Goal: Task Accomplishment & Management: Manage account settings

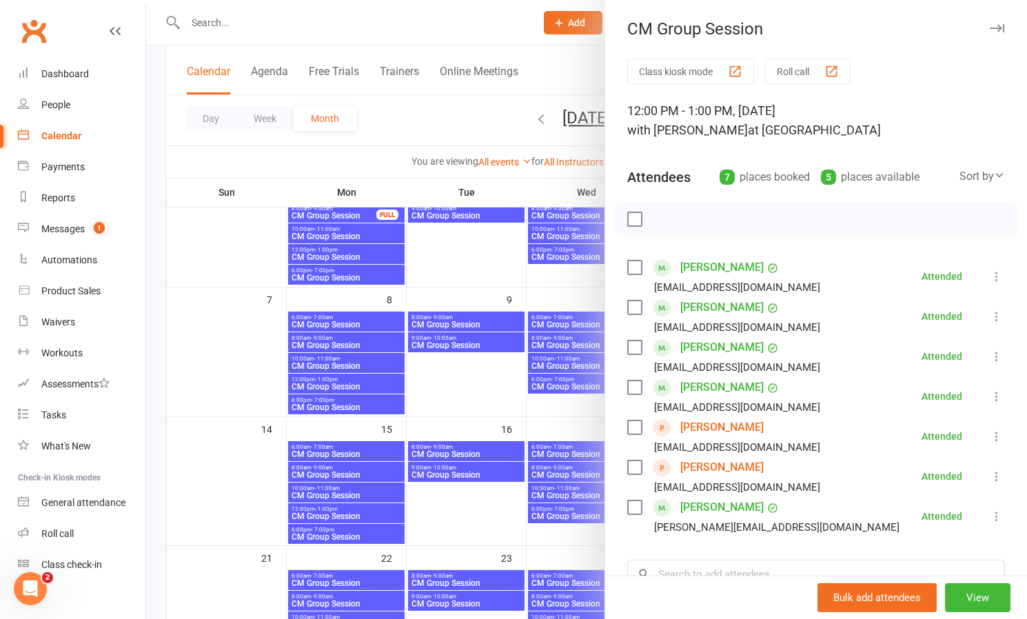
scroll to position [181, 0]
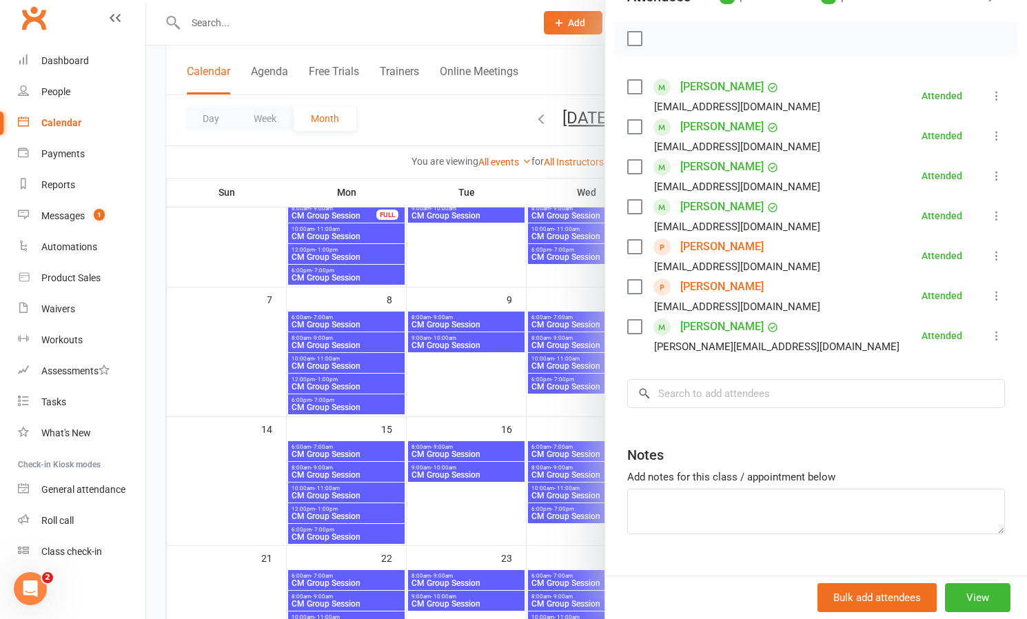
click at [515, 92] on div at bounding box center [586, 309] width 881 height 619
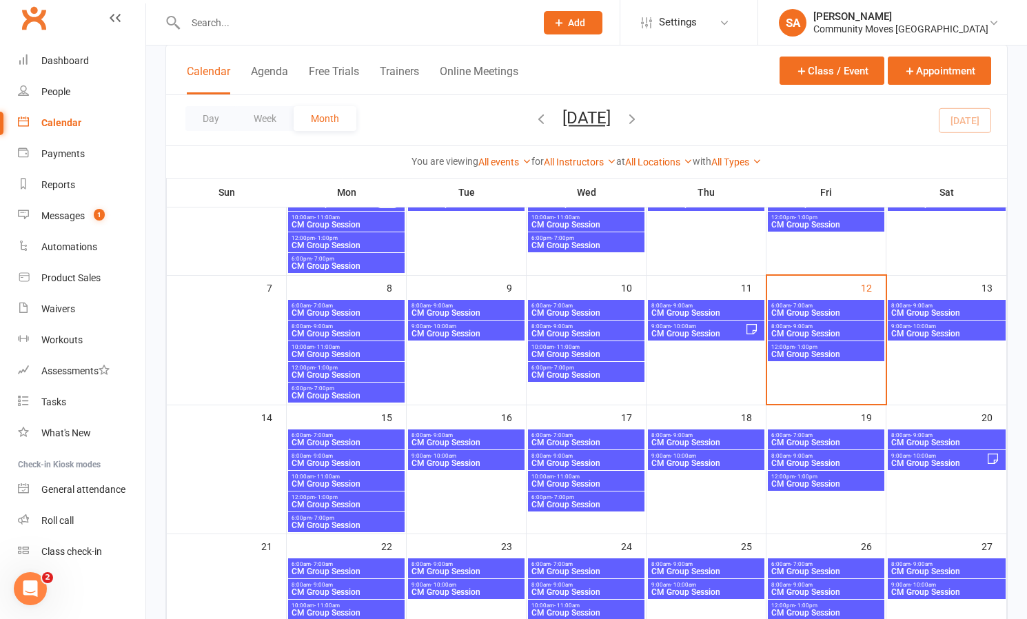
scroll to position [151, 0]
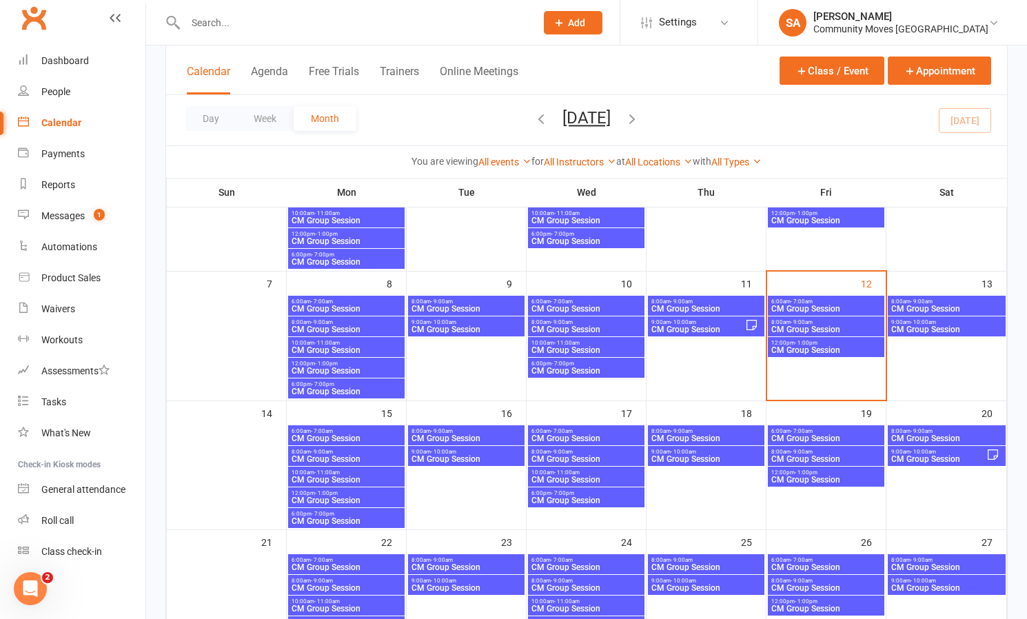
click at [804, 343] on span "- 1:00pm" at bounding box center [805, 343] width 23 height 6
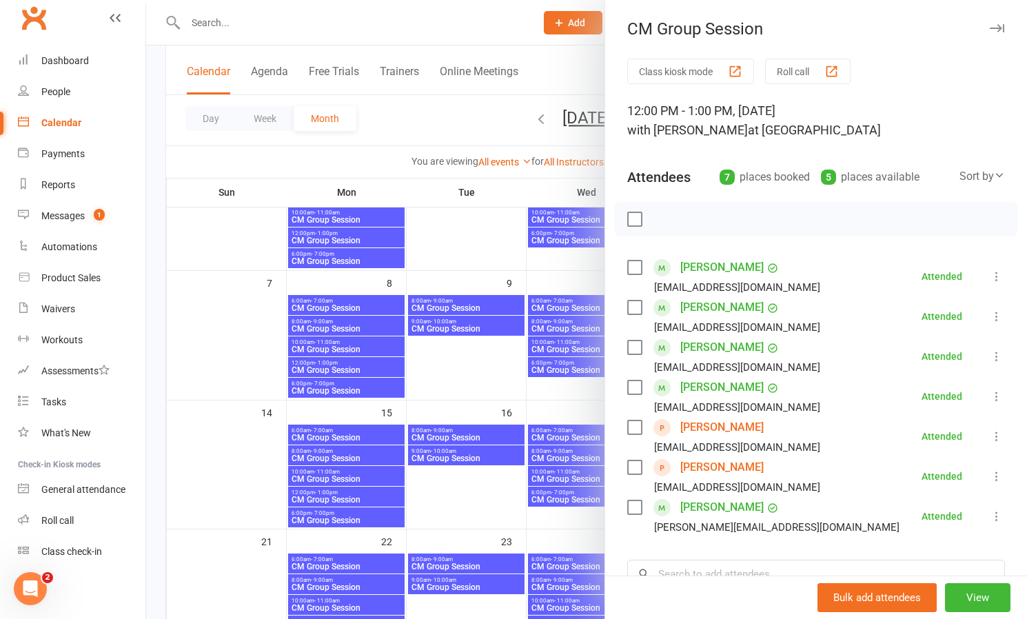
scroll to position [138, 0]
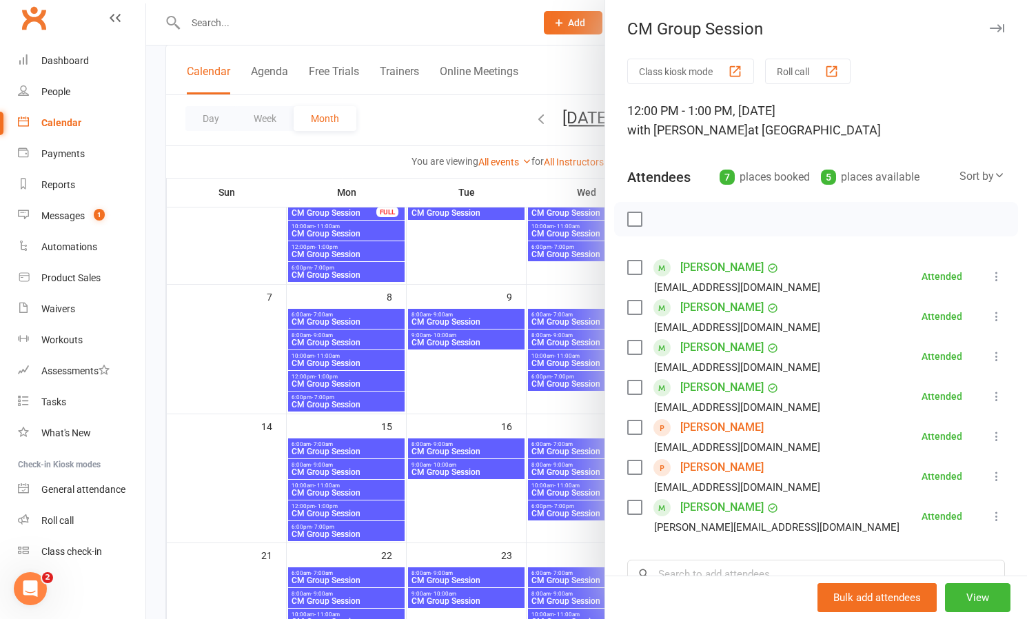
click at [721, 427] on link "[PERSON_NAME]" at bounding box center [721, 427] width 83 height 22
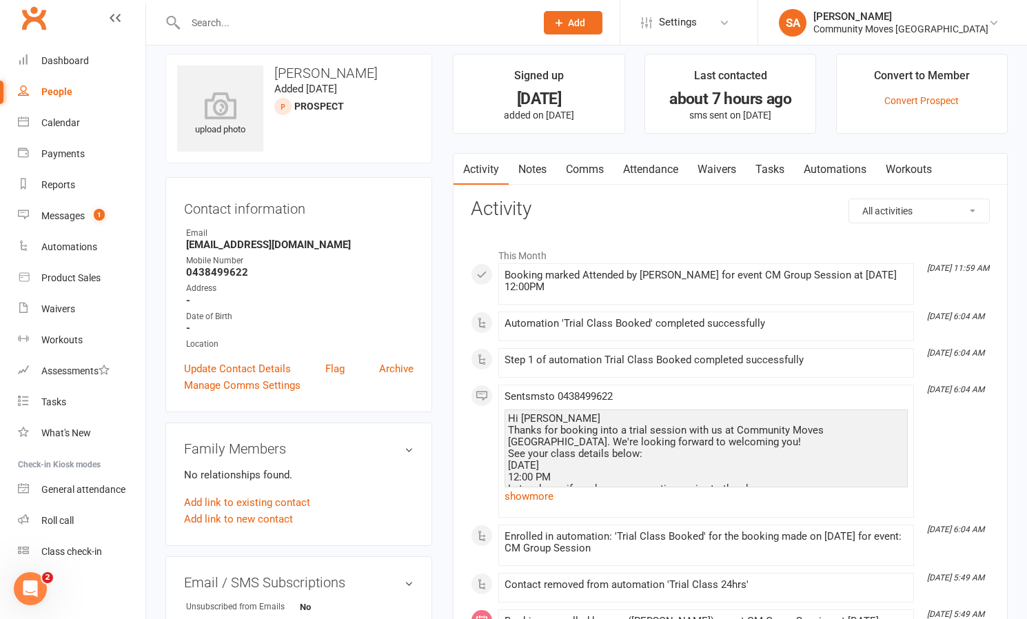
scroll to position [11, 0]
click at [721, 166] on link "Waivers" at bounding box center [717, 170] width 58 height 32
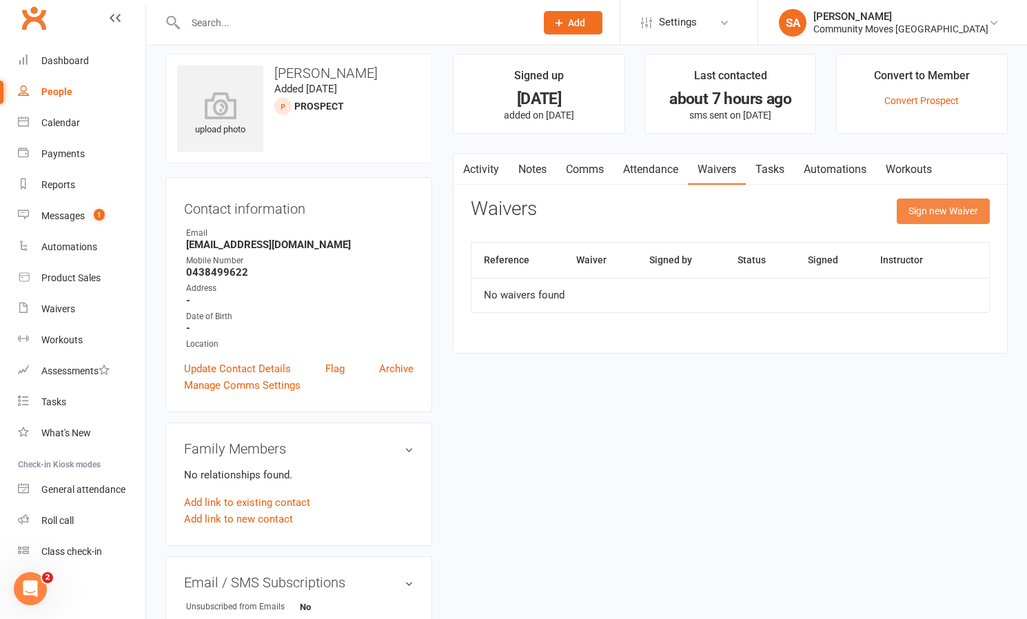
click at [954, 205] on button "Sign new Waiver" at bounding box center [942, 210] width 93 height 25
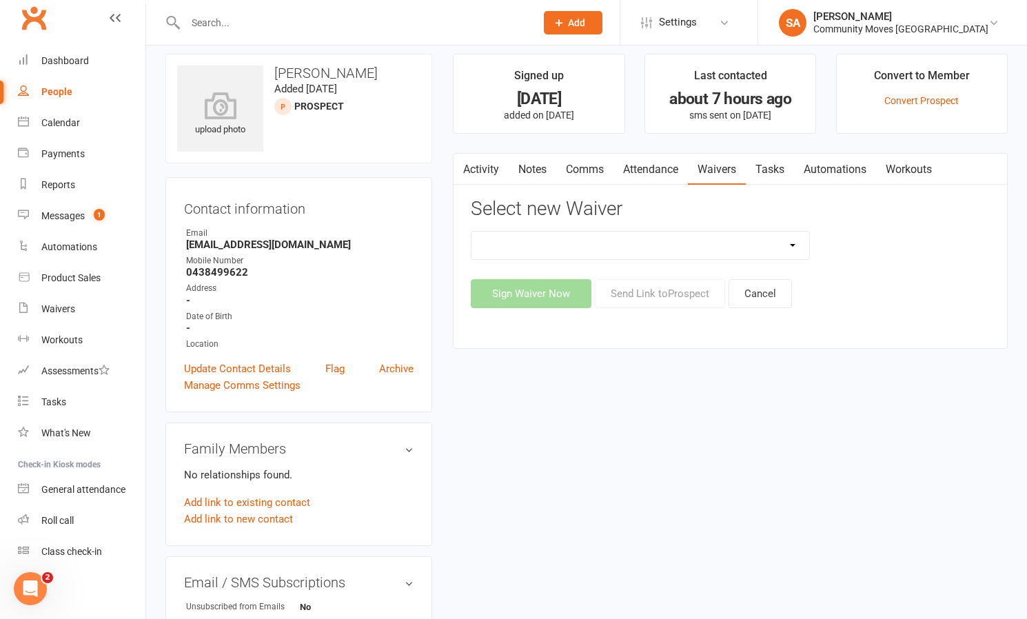
select select "13323"
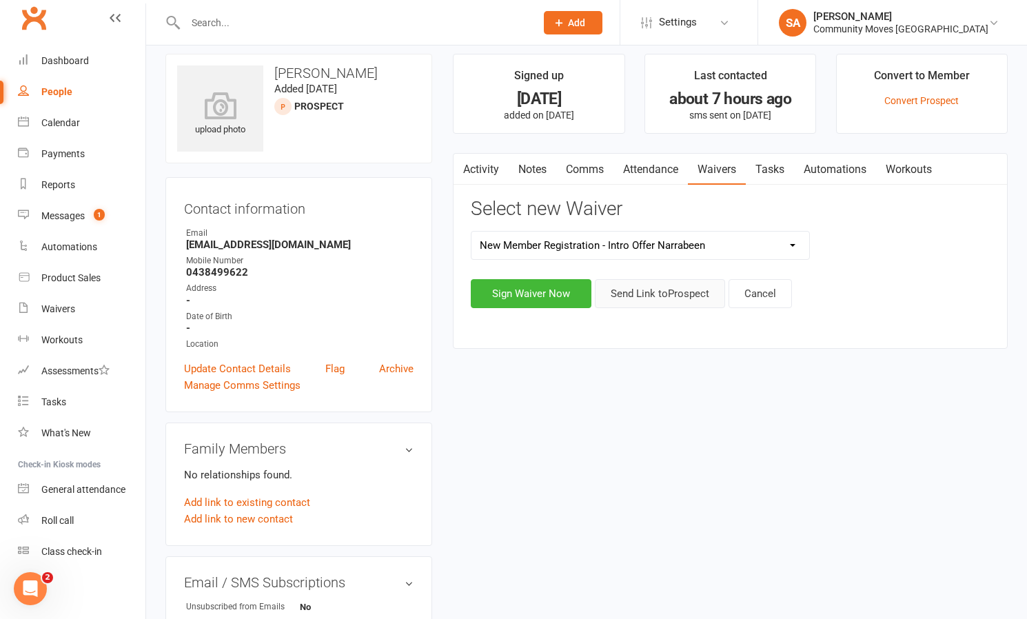
click at [643, 288] on button "Send Link to [GEOGRAPHIC_DATA]" at bounding box center [660, 293] width 130 height 29
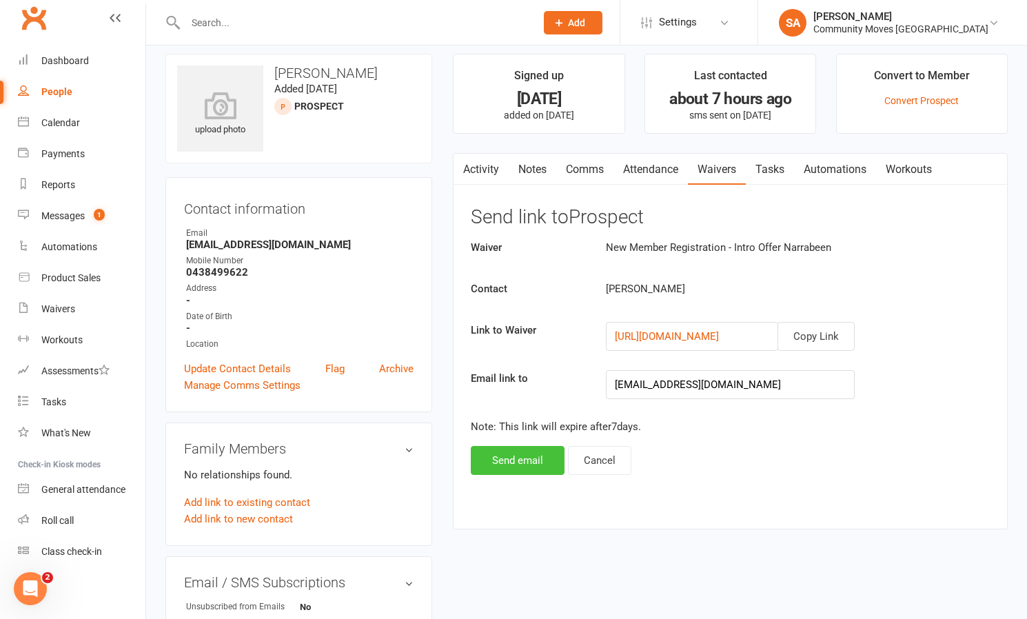
click at [518, 459] on button "Send email" at bounding box center [518, 460] width 94 height 29
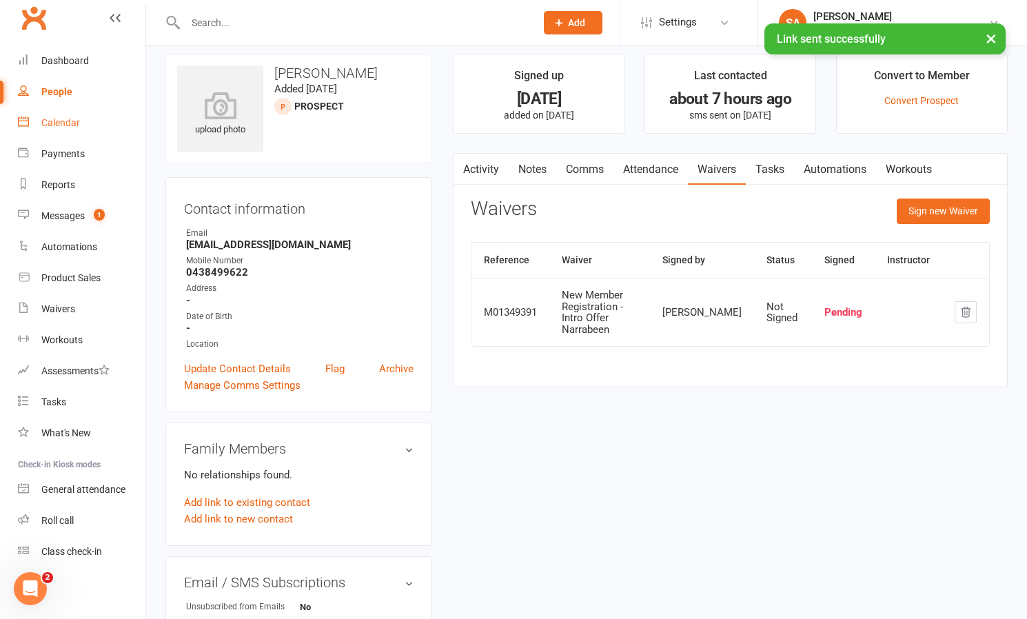
click at [62, 122] on div "Calendar" at bounding box center [60, 122] width 39 height 11
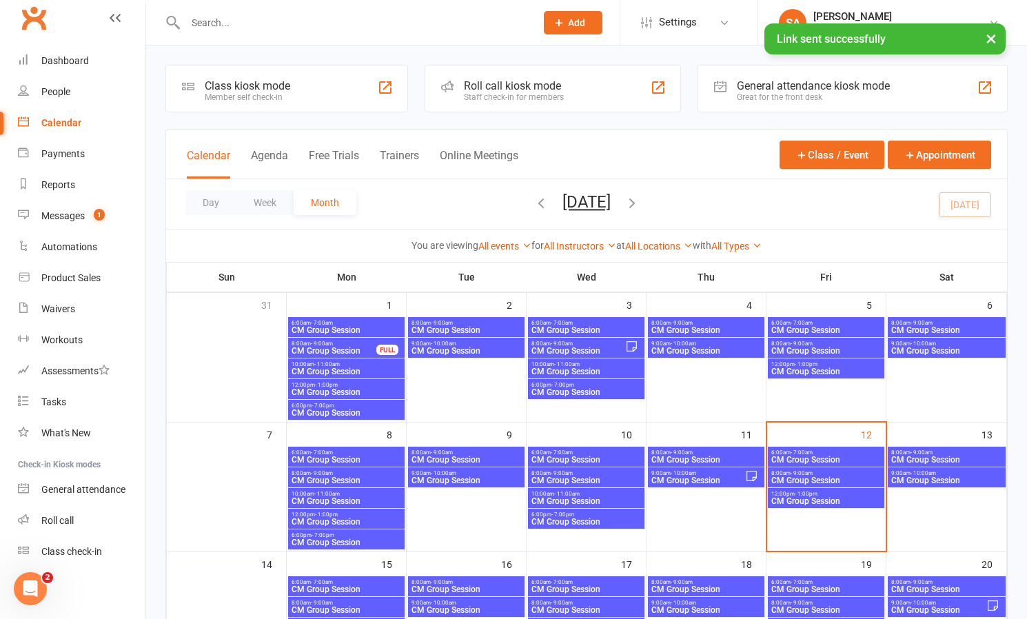
click at [818, 498] on span "CM Group Session" at bounding box center [825, 501] width 111 height 8
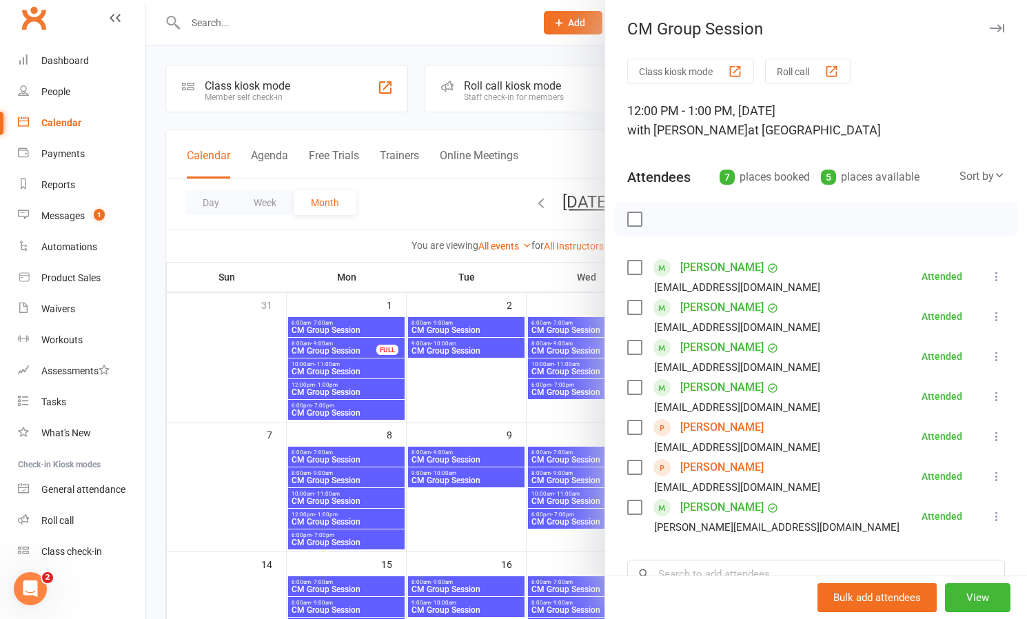
click at [726, 466] on link "[PERSON_NAME]" at bounding box center [721, 467] width 83 height 22
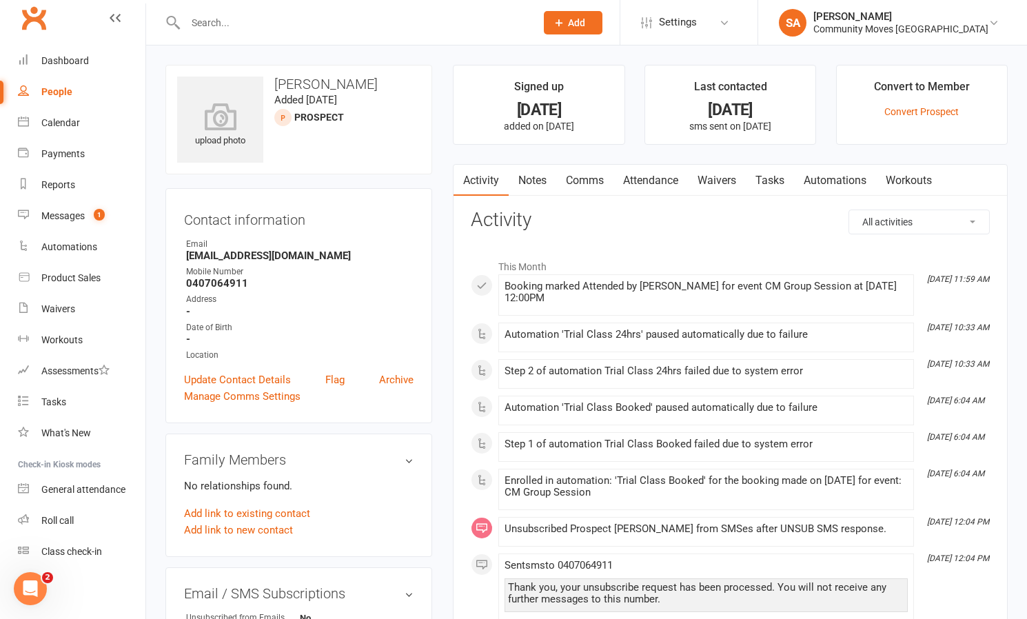
click at [710, 177] on link "Waivers" at bounding box center [717, 181] width 58 height 32
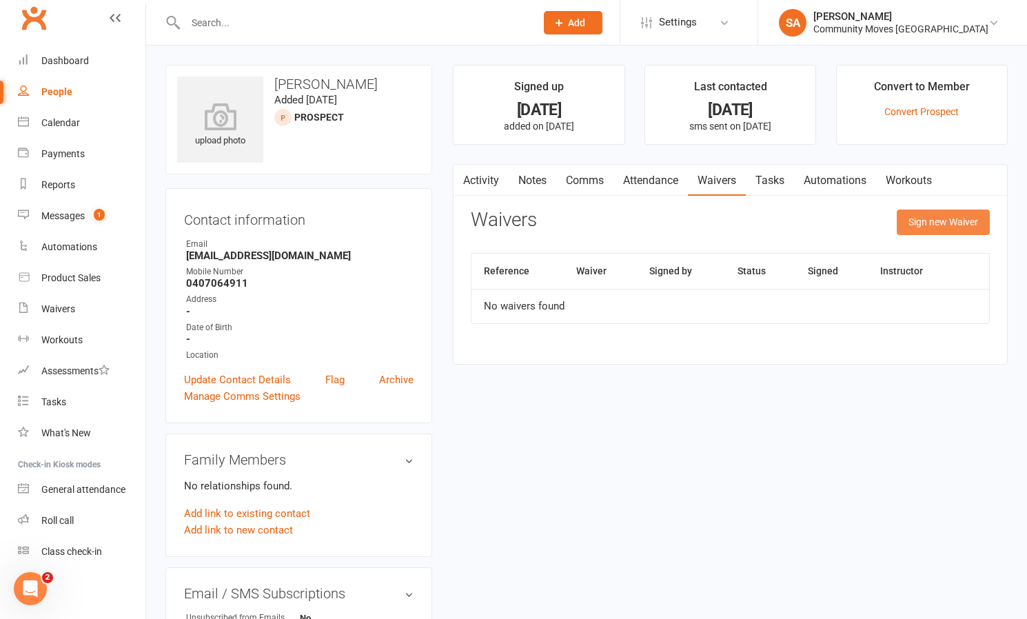
click at [945, 214] on button "Sign new Waiver" at bounding box center [942, 221] width 93 height 25
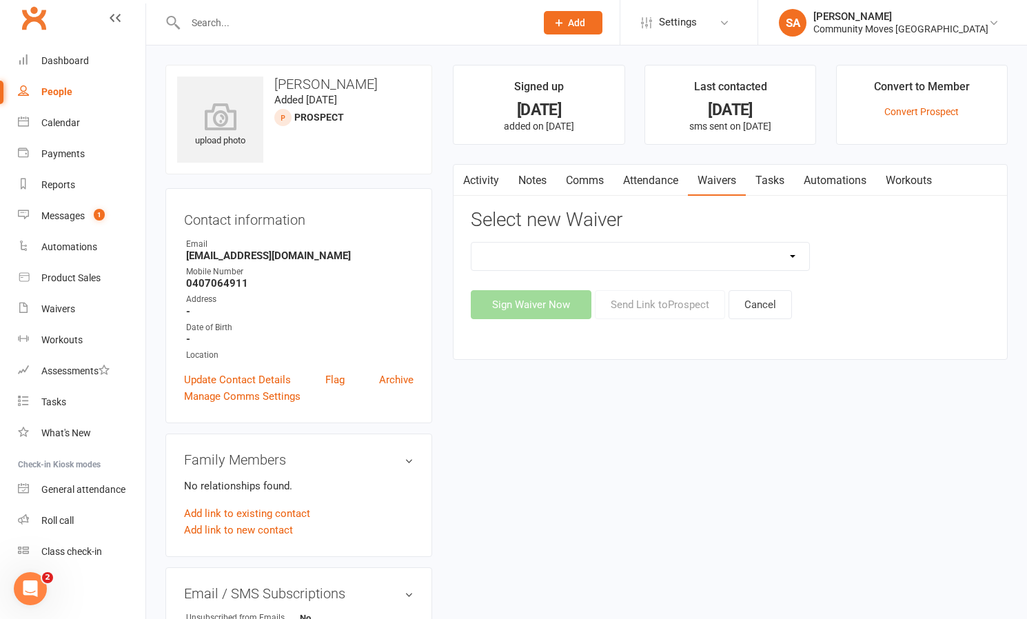
select select "13323"
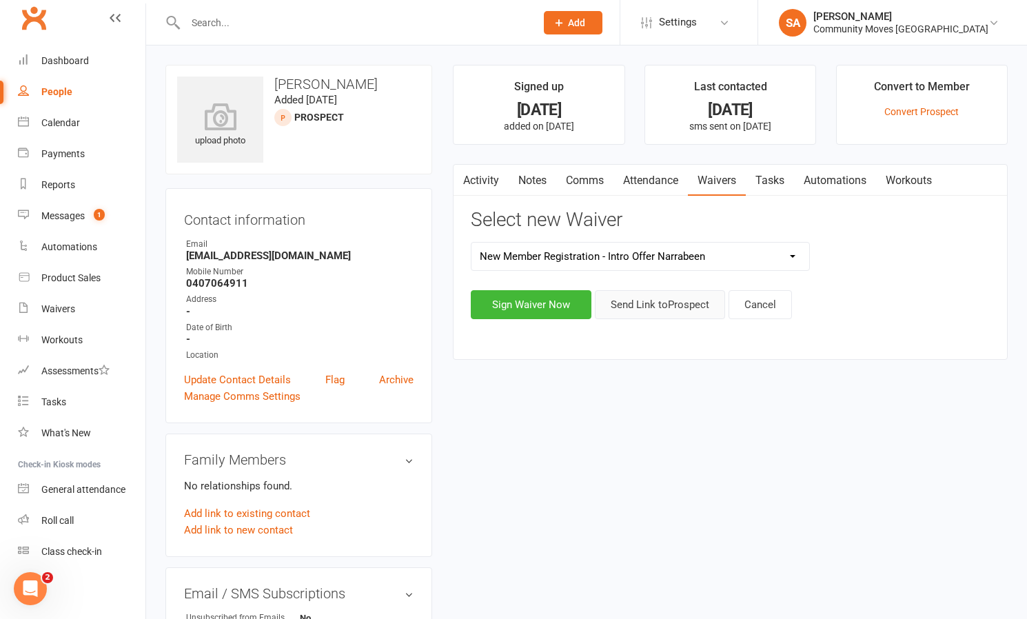
click at [690, 307] on button "Send Link to [GEOGRAPHIC_DATA]" at bounding box center [660, 304] width 130 height 29
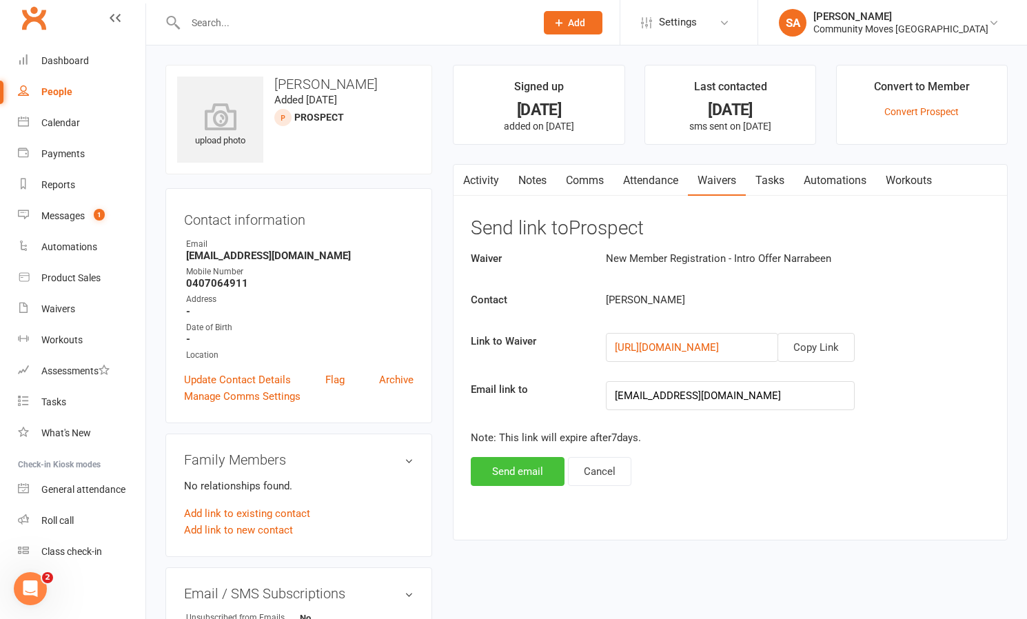
click at [537, 472] on button "Send email" at bounding box center [518, 471] width 94 height 29
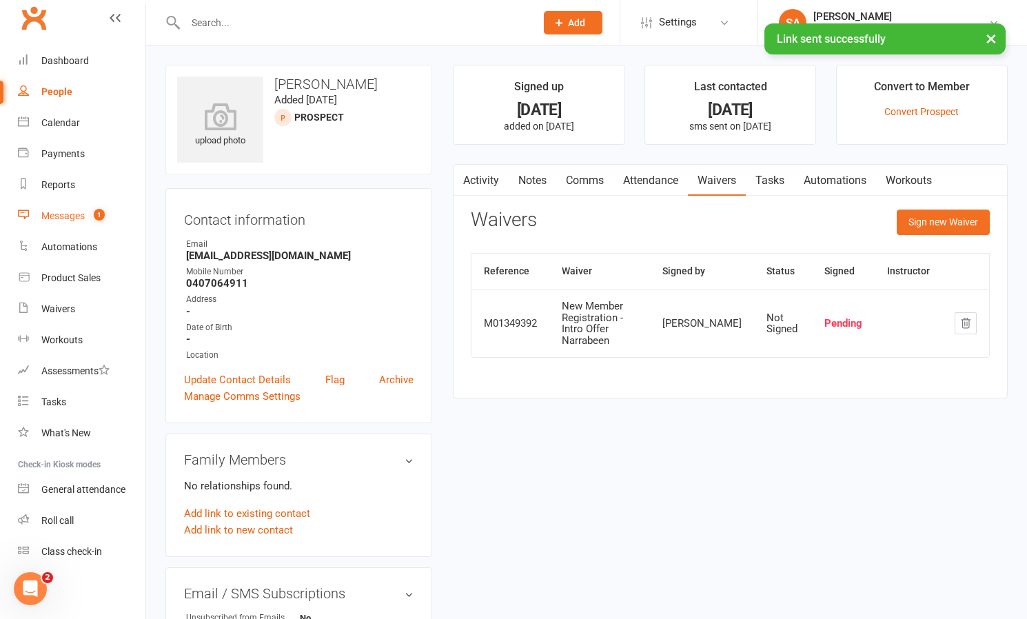
click at [76, 215] on div "Messages" at bounding box center [62, 215] width 43 height 11
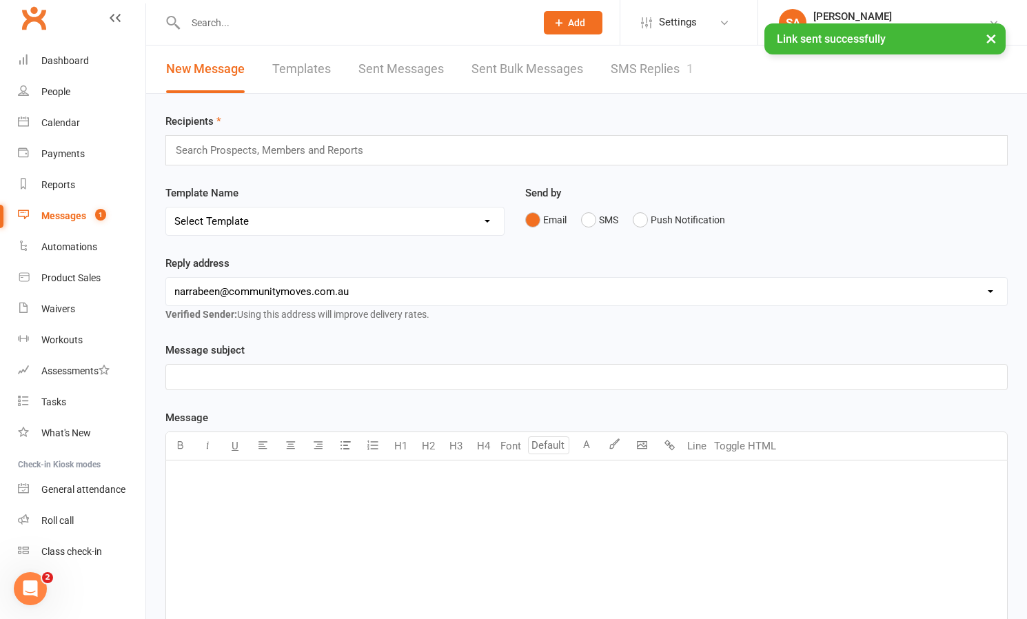
click at [666, 72] on link "SMS Replies 1" at bounding box center [651, 69] width 83 height 48
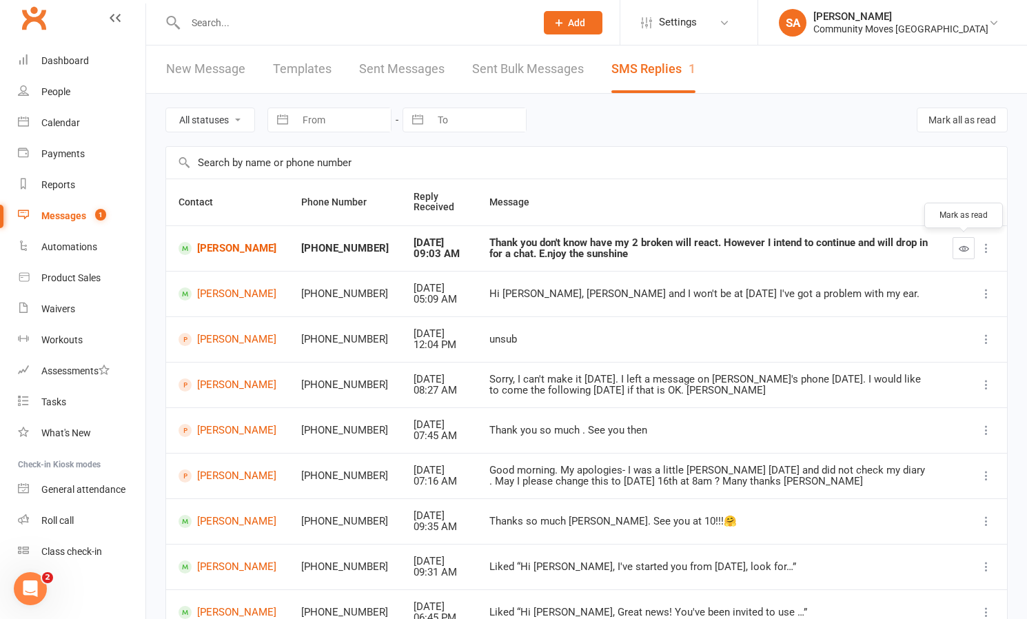
click at [961, 243] on icon "button" at bounding box center [963, 248] width 10 height 10
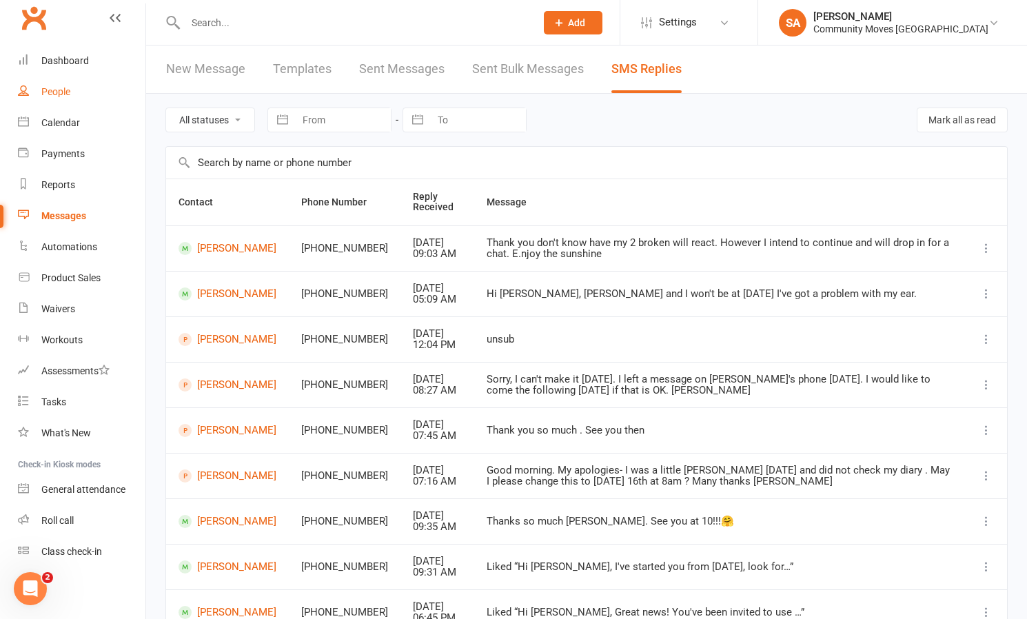
click at [61, 83] on link "People" at bounding box center [81, 91] width 127 height 31
select select "100"
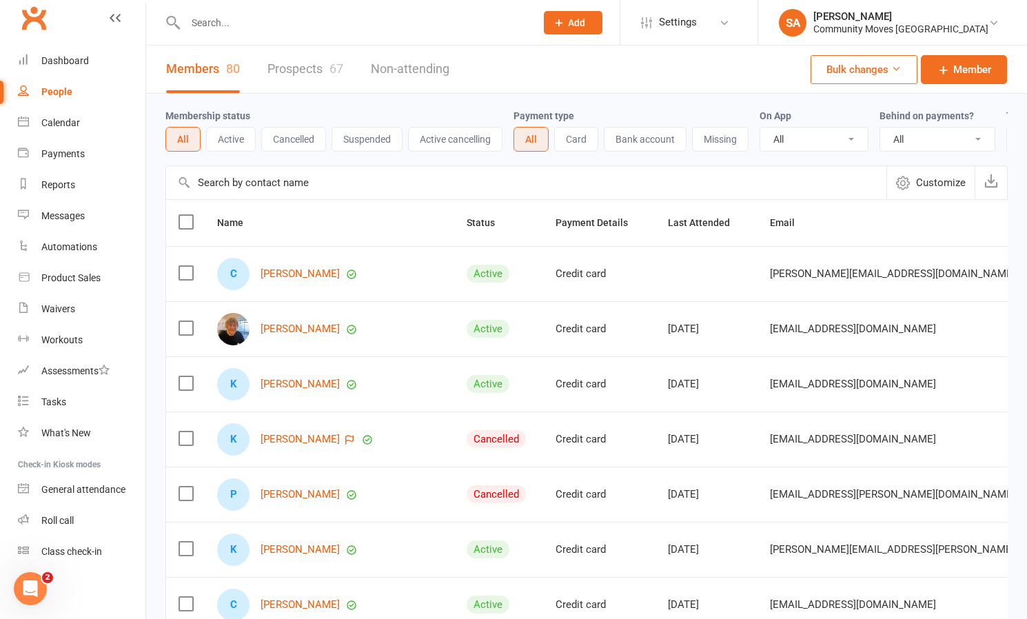
scroll to position [0, 7]
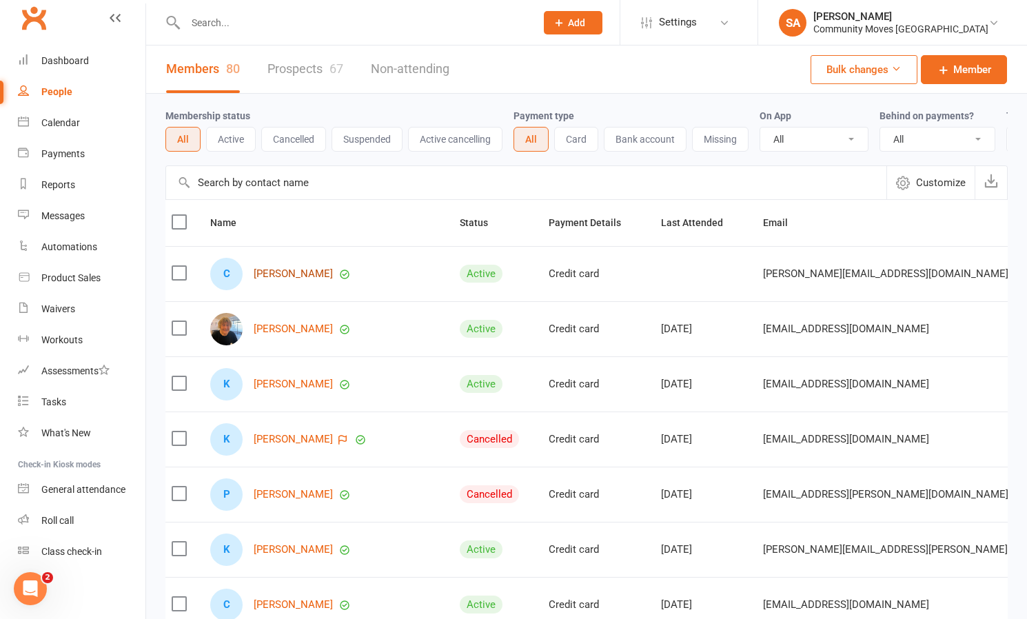
click at [305, 271] on link "[PERSON_NAME]" at bounding box center [293, 274] width 79 height 12
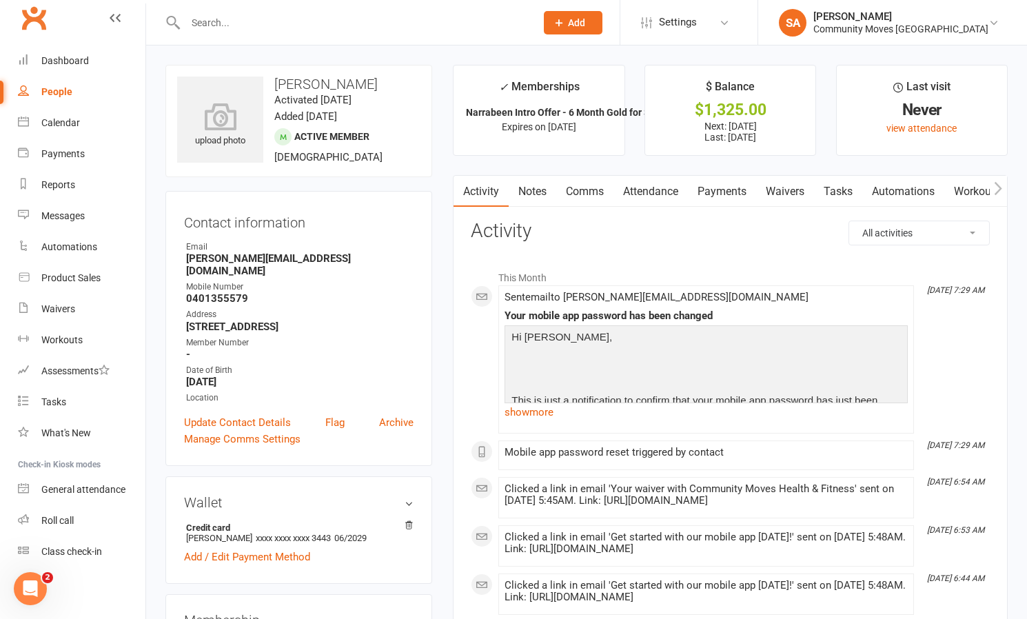
click at [726, 191] on link "Payments" at bounding box center [722, 192] width 68 height 32
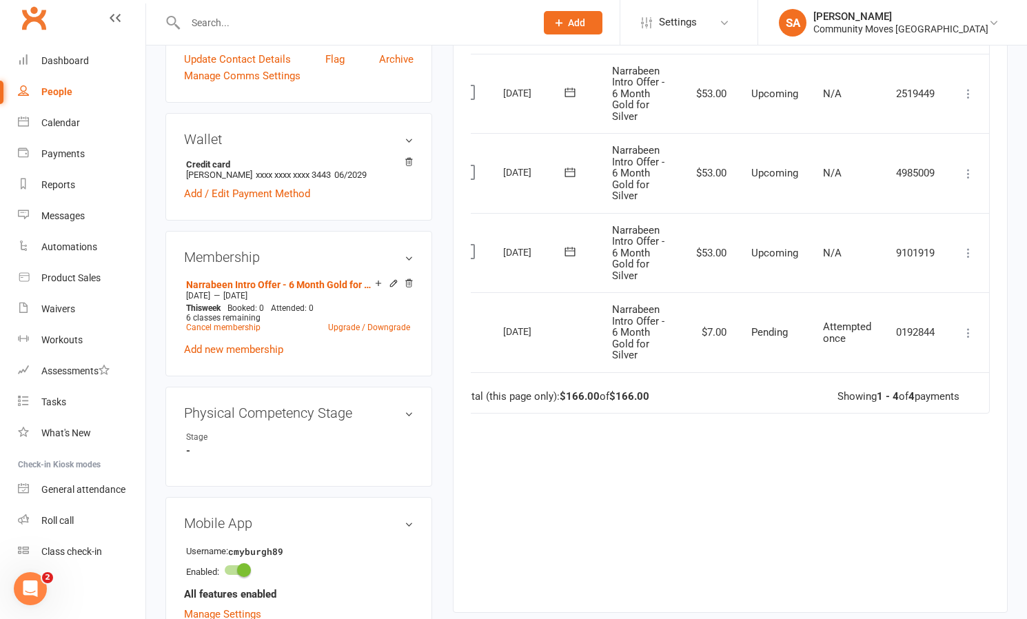
scroll to position [0, 25]
click at [971, 246] on icon at bounding box center [968, 253] width 14 height 14
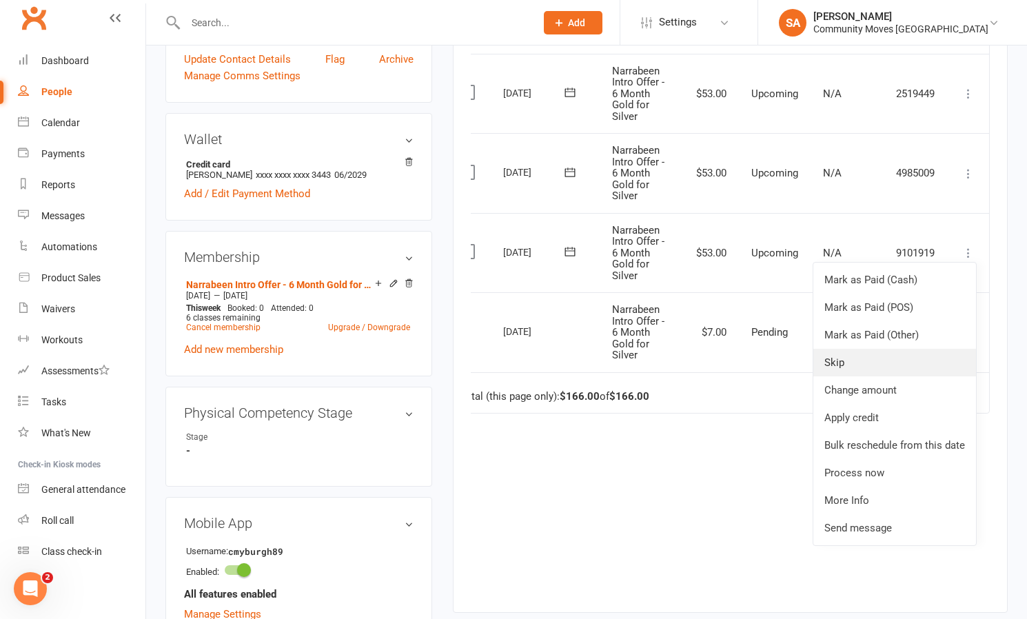
click at [839, 353] on link "Skip" at bounding box center [894, 363] width 163 height 28
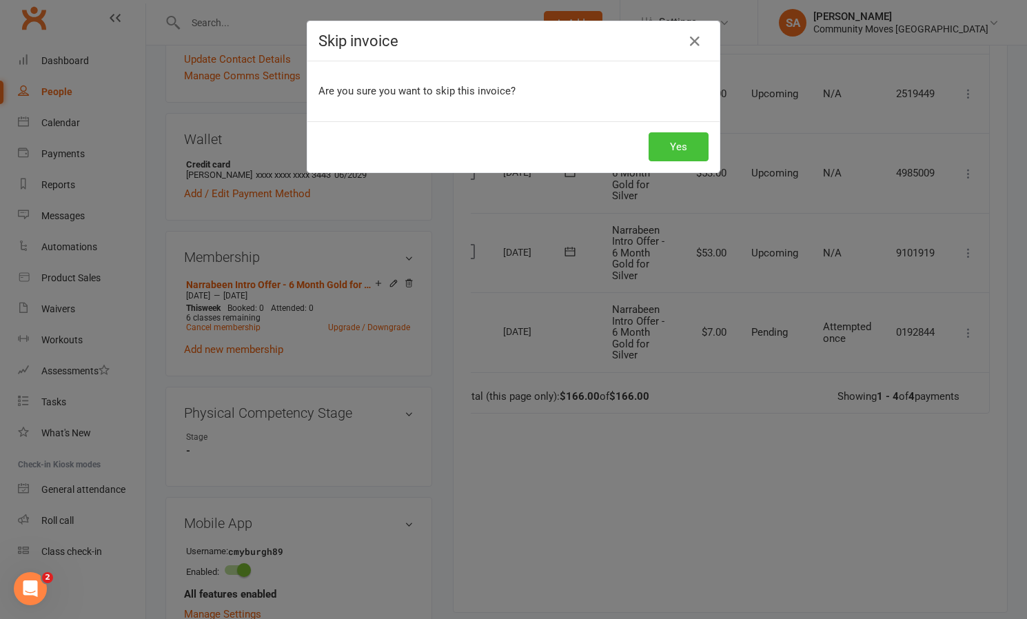
click at [677, 145] on button "Yes" at bounding box center [678, 146] width 60 height 29
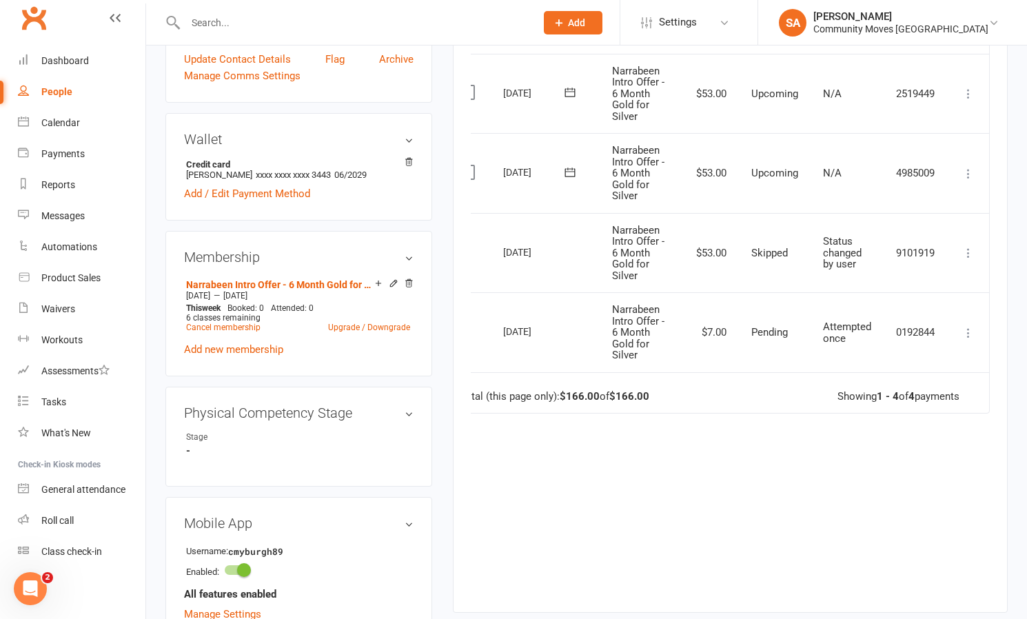
click at [63, 92] on div "People" at bounding box center [56, 91] width 31 height 11
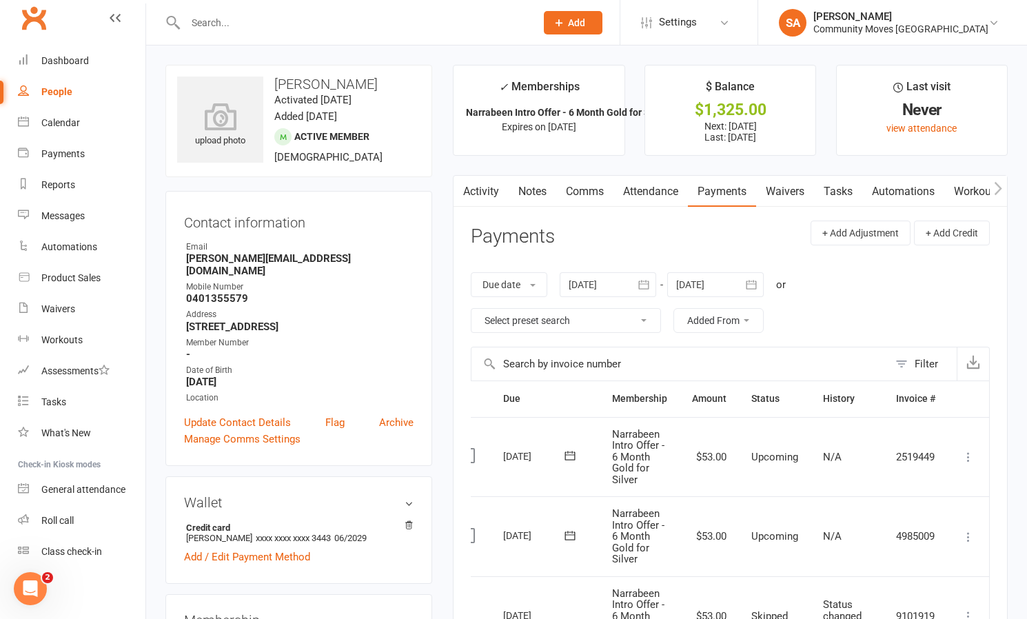
select select "100"
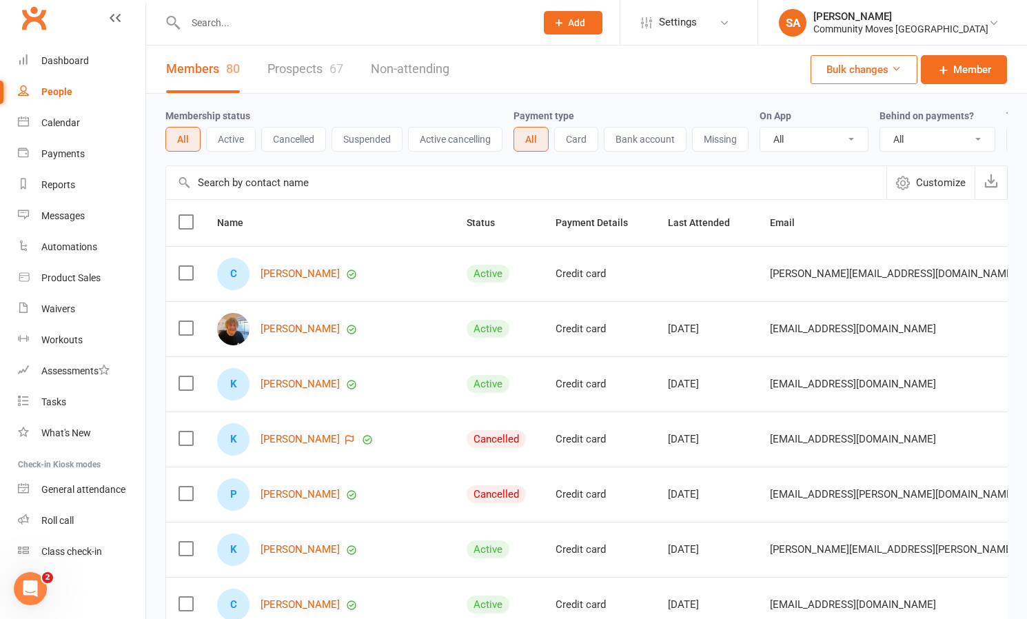
click at [232, 138] on button "Active" at bounding box center [231, 139] width 50 height 25
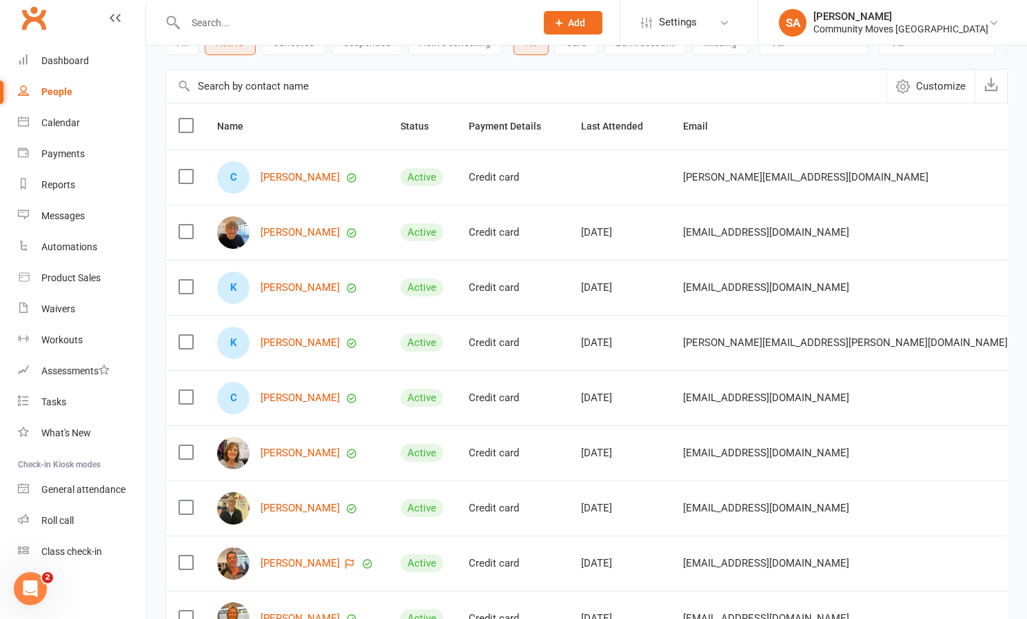
scroll to position [107, 0]
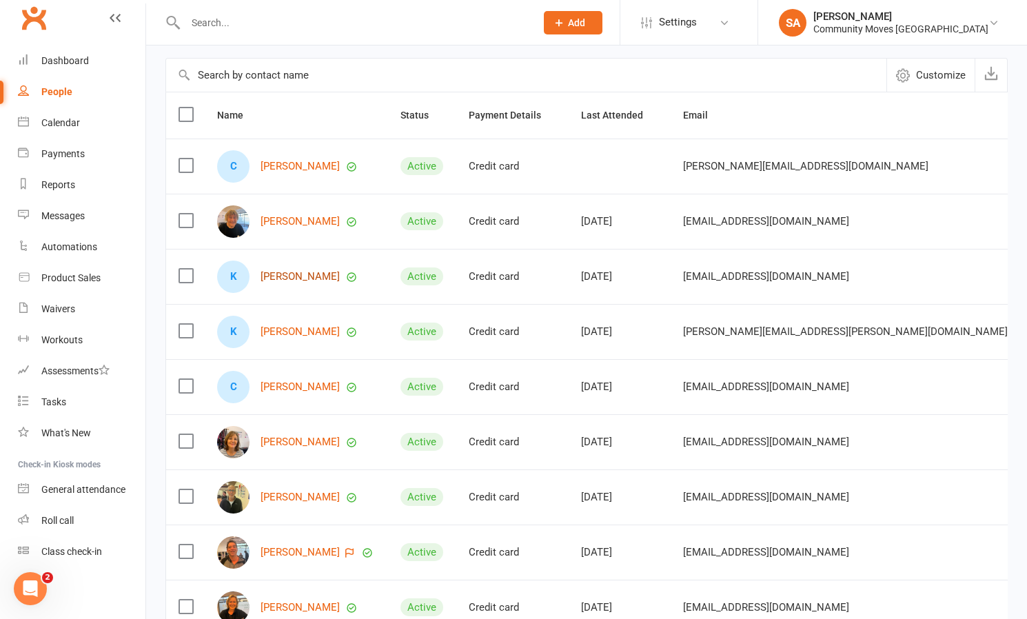
click at [294, 271] on link "[PERSON_NAME]" at bounding box center [299, 277] width 79 height 12
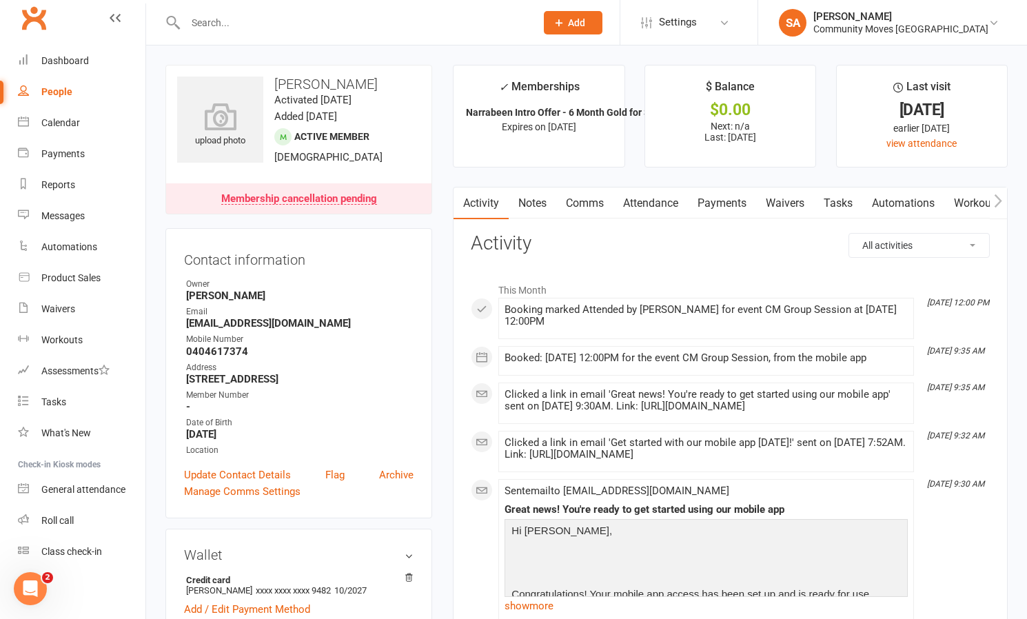
click at [728, 204] on link "Payments" at bounding box center [722, 203] width 68 height 32
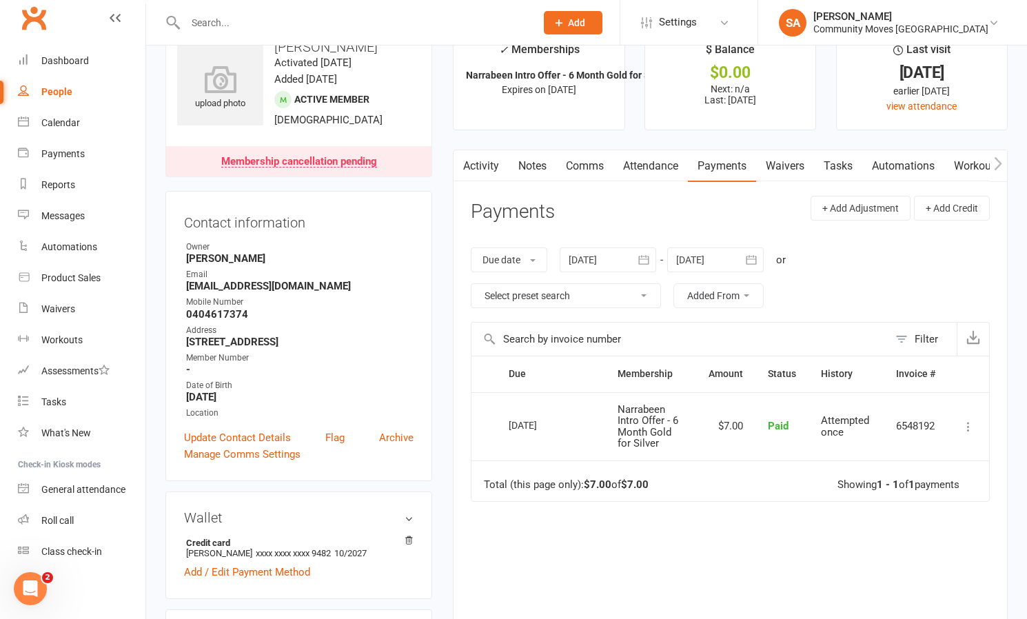
scroll to position [37, 0]
click at [63, 120] on div "Calendar" at bounding box center [60, 122] width 39 height 11
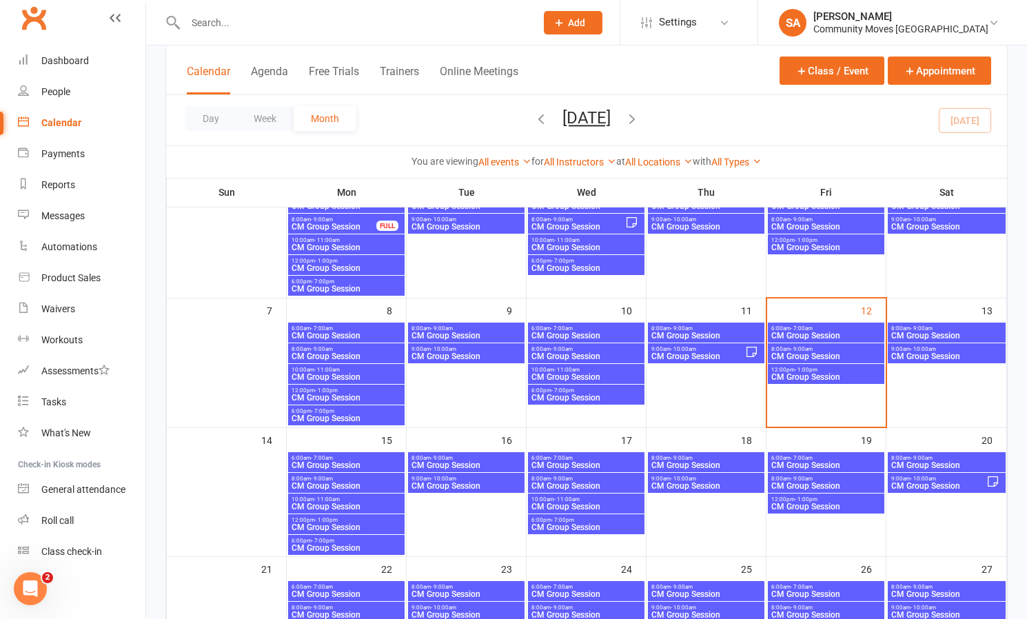
scroll to position [127, 0]
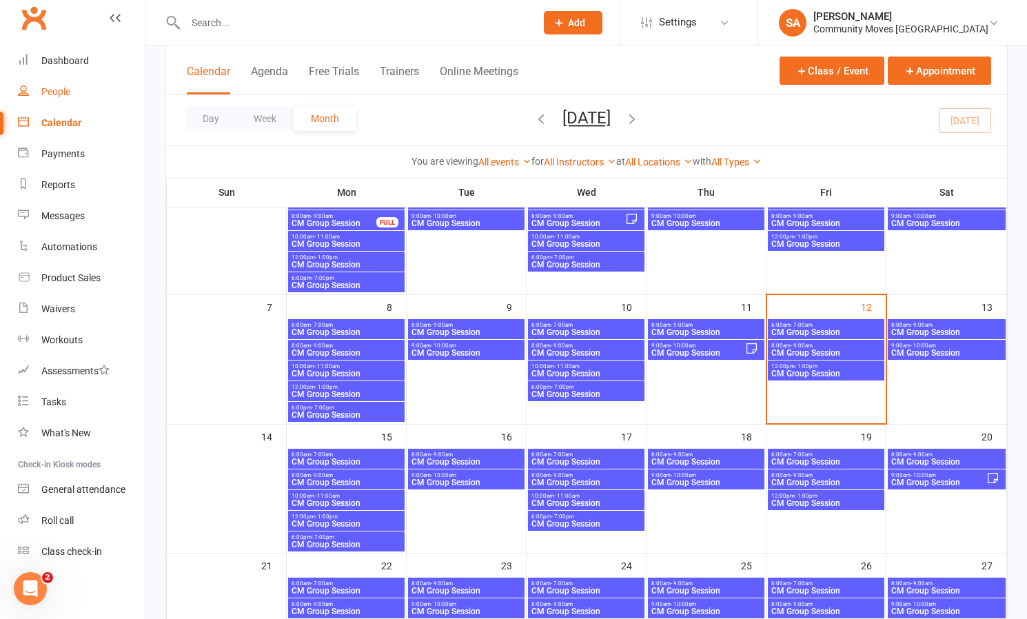
click at [67, 87] on div "People" at bounding box center [55, 91] width 29 height 11
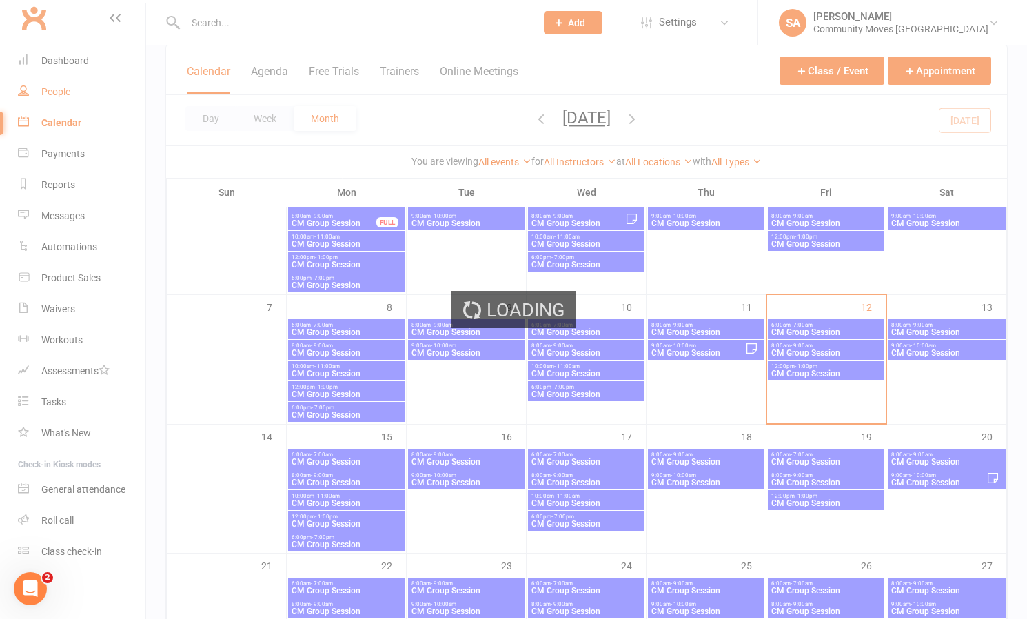
select select "100"
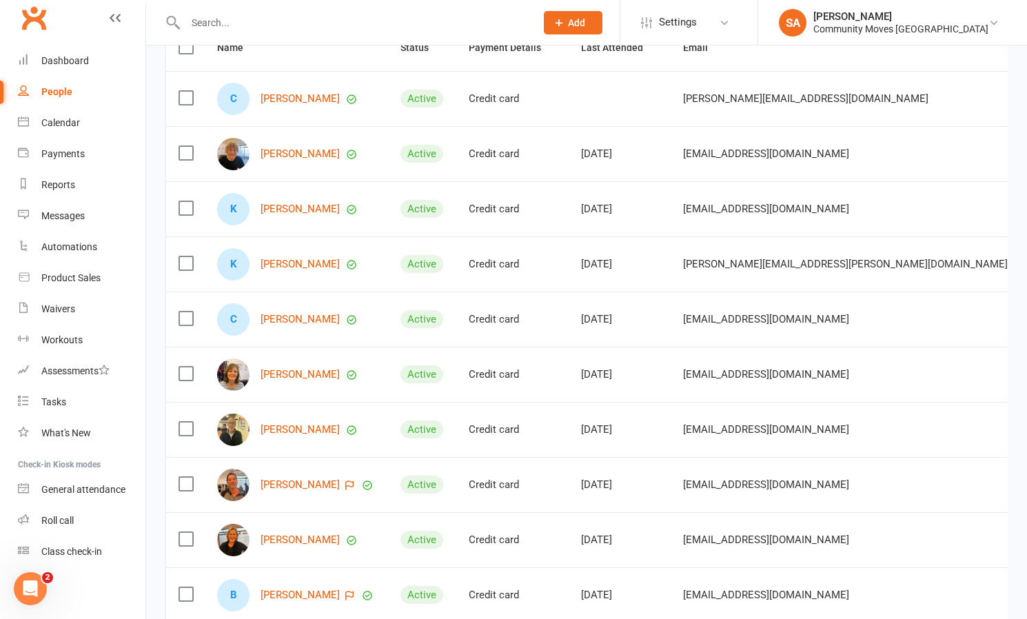
scroll to position [176, 0]
click at [309, 313] on link "[PERSON_NAME]" at bounding box center [299, 319] width 79 height 12
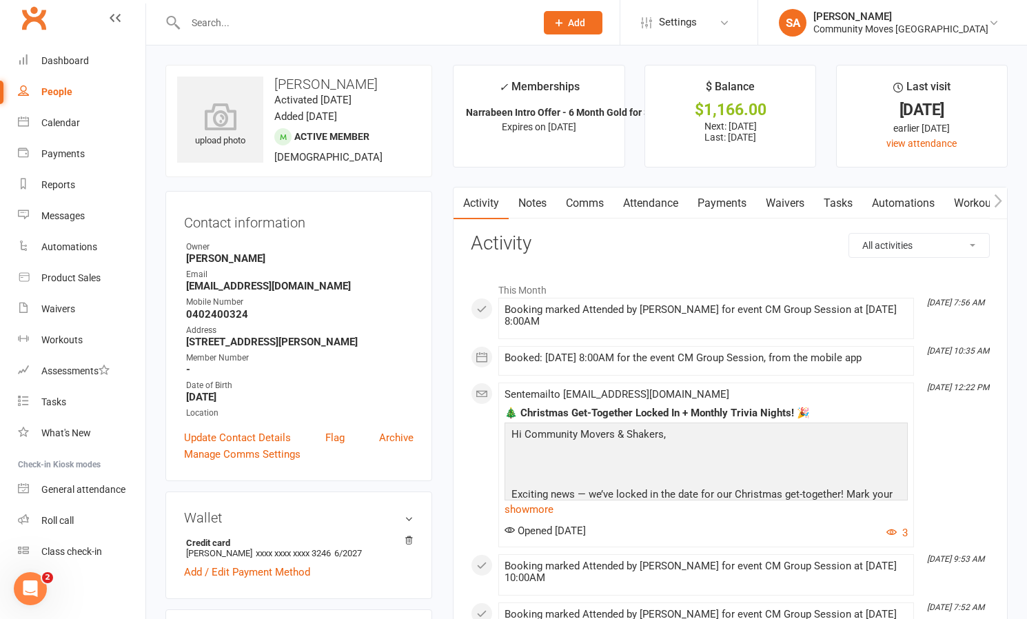
click at [737, 198] on link "Payments" at bounding box center [722, 203] width 68 height 32
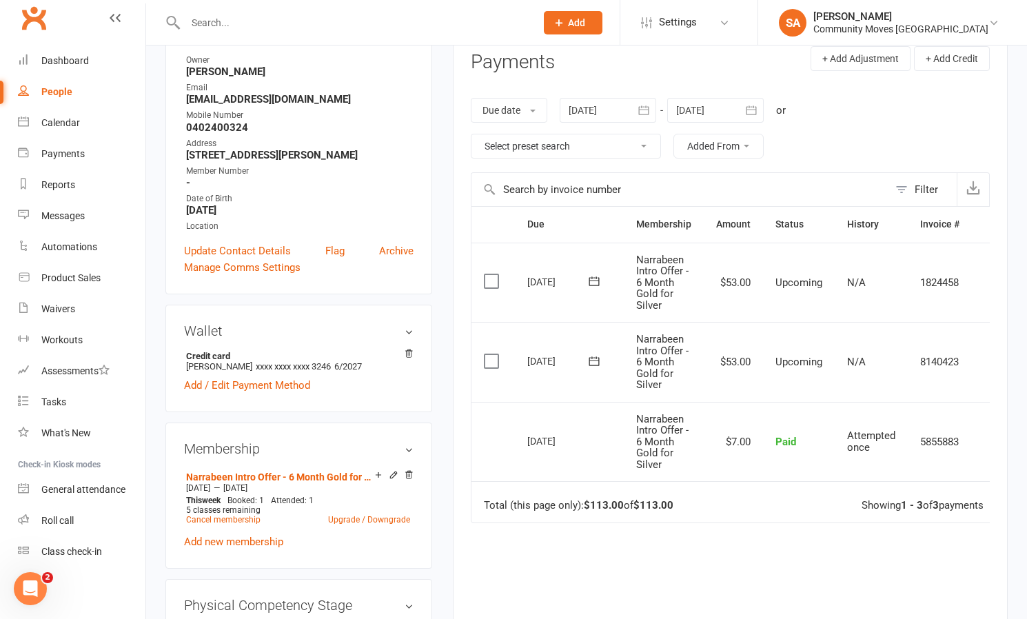
scroll to position [189, 0]
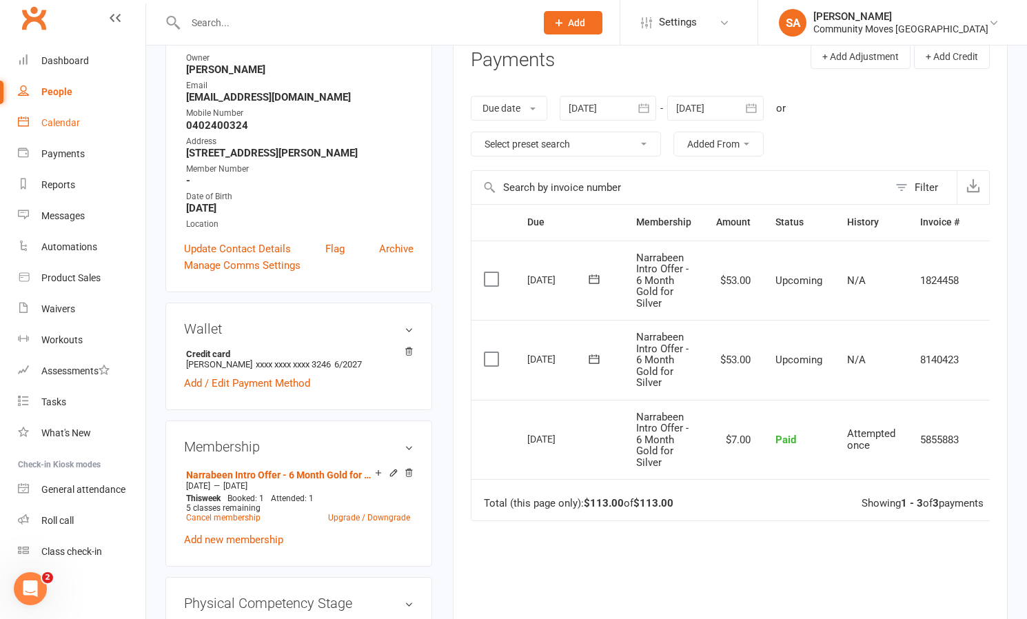
click at [63, 121] on div "Calendar" at bounding box center [60, 122] width 39 height 11
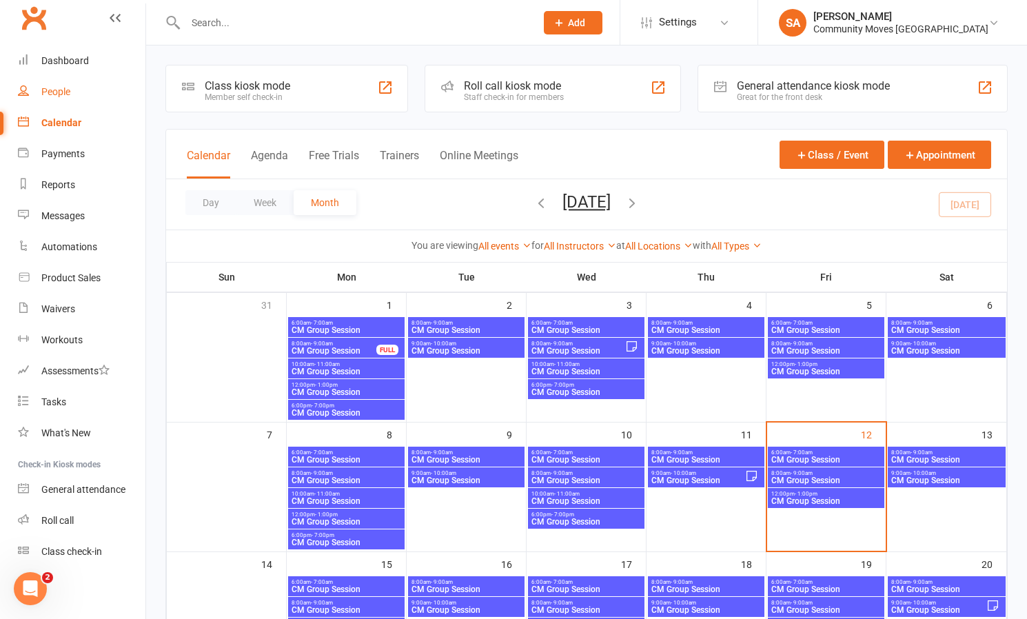
click at [59, 92] on div "People" at bounding box center [55, 91] width 29 height 11
select select "100"
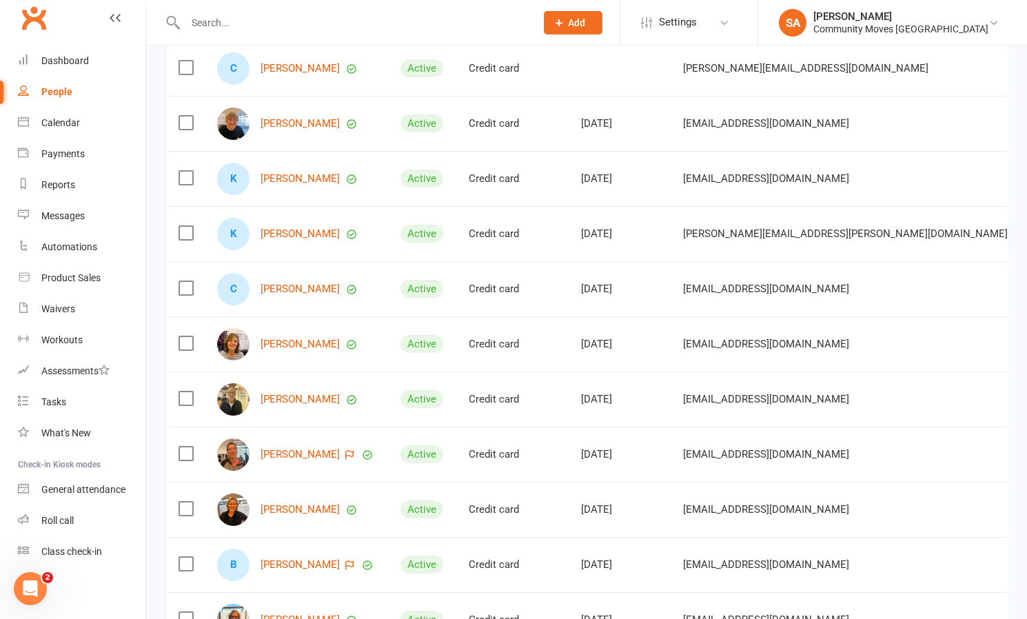
scroll to position [209, 0]
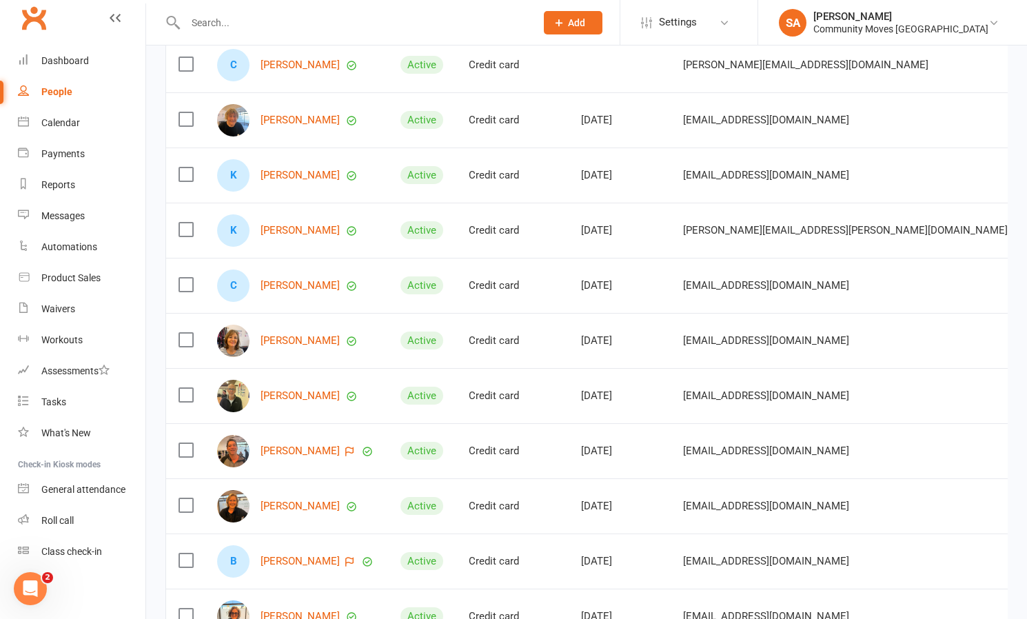
click at [57, 92] on div "People" at bounding box center [56, 91] width 31 height 11
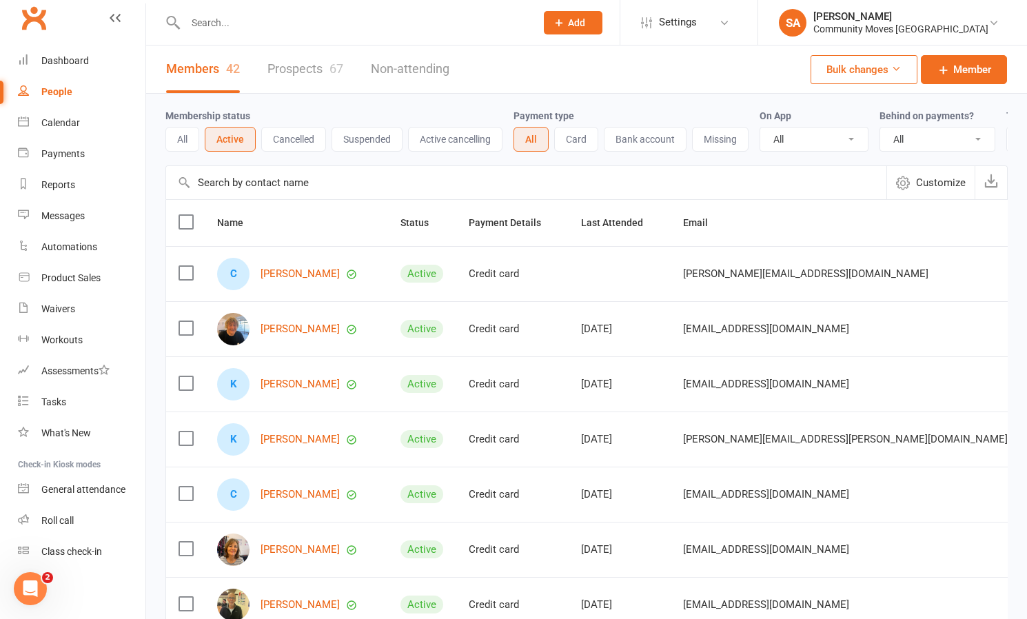
scroll to position [0, 0]
click at [304, 273] on link "[PERSON_NAME]" at bounding box center [299, 274] width 79 height 12
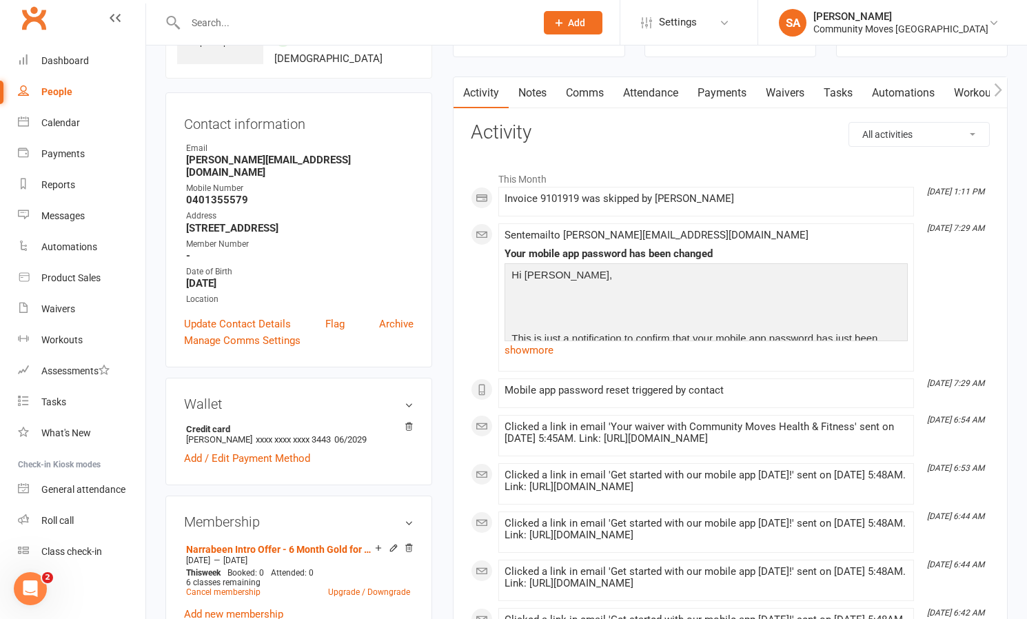
scroll to position [104, 0]
